Goal: Task Accomplishment & Management: Manage account settings

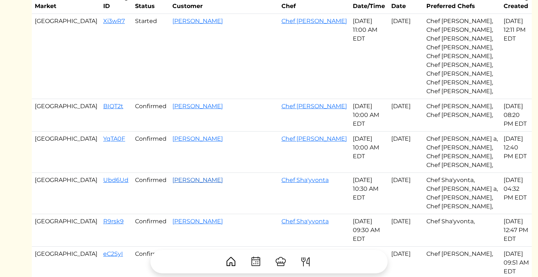
scroll to position [60, 0]
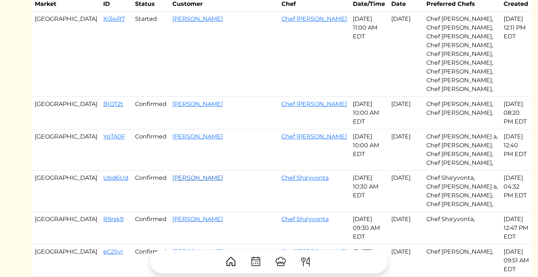
click at [172, 175] on link "Jessica Mcreynolds" at bounding box center [197, 178] width 50 height 7
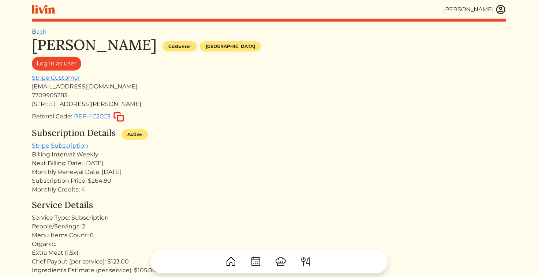
click at [41, 32] on link "Back" at bounding box center [39, 31] width 15 height 7
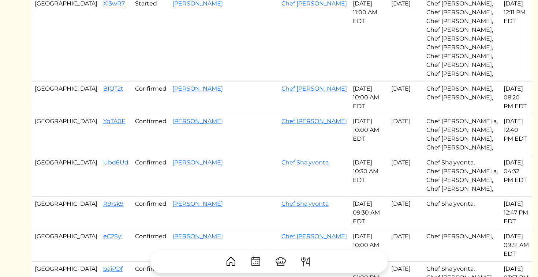
scroll to position [77, 0]
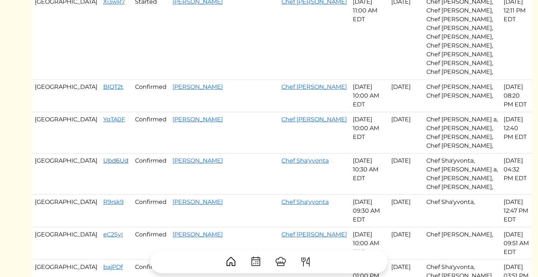
click at [103, 157] on link "Ubd6Ud" at bounding box center [115, 160] width 25 height 7
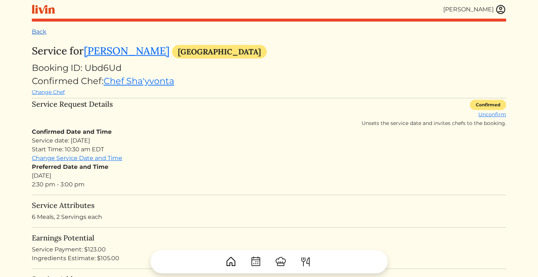
click at [35, 31] on link "Back" at bounding box center [39, 31] width 15 height 7
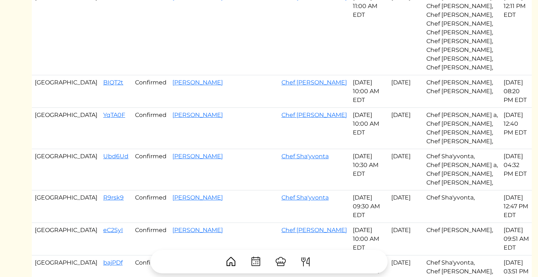
scroll to position [82, 0]
click at [103, 152] on link "Ubd6Ud" at bounding box center [115, 155] width 25 height 7
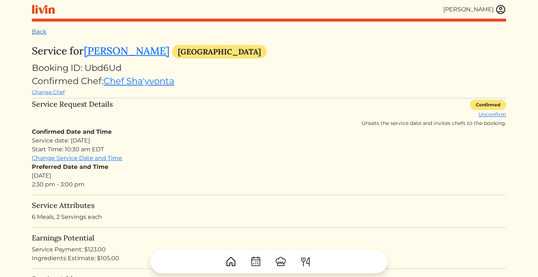
click at [41, 34] on link "Back" at bounding box center [39, 31] width 15 height 7
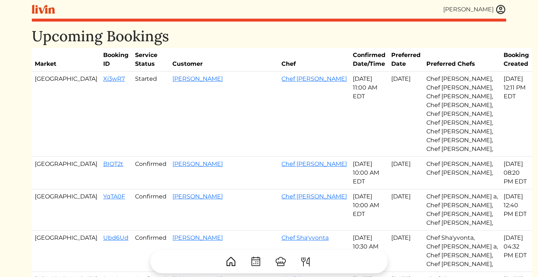
click at [498, 8] on img at bounding box center [500, 9] width 11 height 11
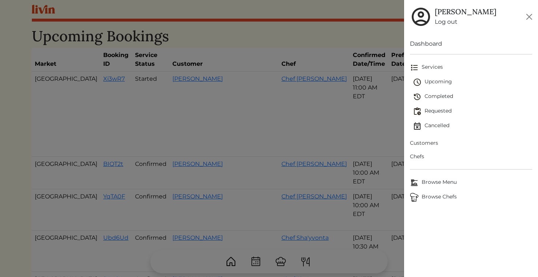
click at [425, 143] on span "Customers" at bounding box center [471, 143] width 123 height 8
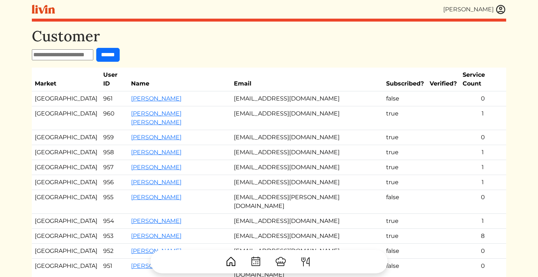
click at [77, 54] on input "text" at bounding box center [62, 54] width 61 height 11
paste input "**********"
type input "**********"
click at [103, 48] on input "******" at bounding box center [114, 55] width 23 height 14
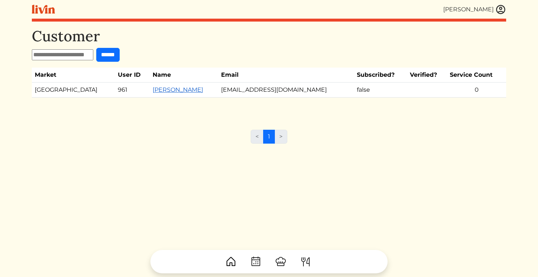
click at [153, 92] on link "Negin Setareh" at bounding box center [178, 89] width 50 height 7
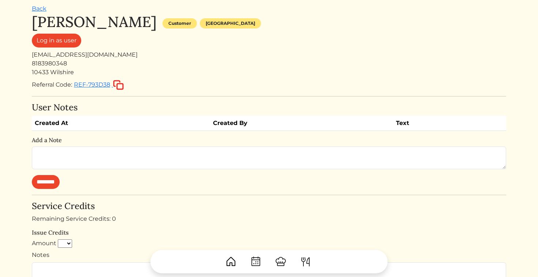
scroll to position [26, 0]
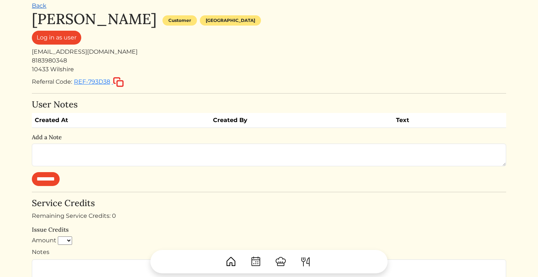
click at [41, 5] on link "Back" at bounding box center [39, 5] width 15 height 7
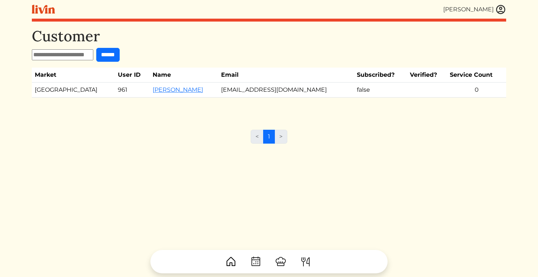
click at [83, 50] on input "text" at bounding box center [62, 54] width 61 height 11
drag, startPoint x: 275, startPoint y: 92, endPoint x: 198, endPoint y: 91, distance: 77.6
click at [218, 91] on td "nsetareh1@yahoo.com" at bounding box center [286, 90] width 136 height 15
copy td "nsetareh1@yahoo.com"
click at [496, 11] on img at bounding box center [500, 9] width 11 height 11
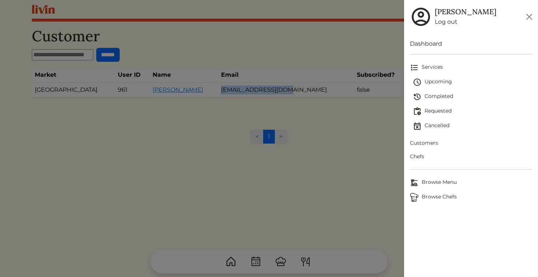
click at [431, 43] on link "Dashboard" at bounding box center [471, 44] width 123 height 9
